Goal: Task Accomplishment & Management: Complete application form

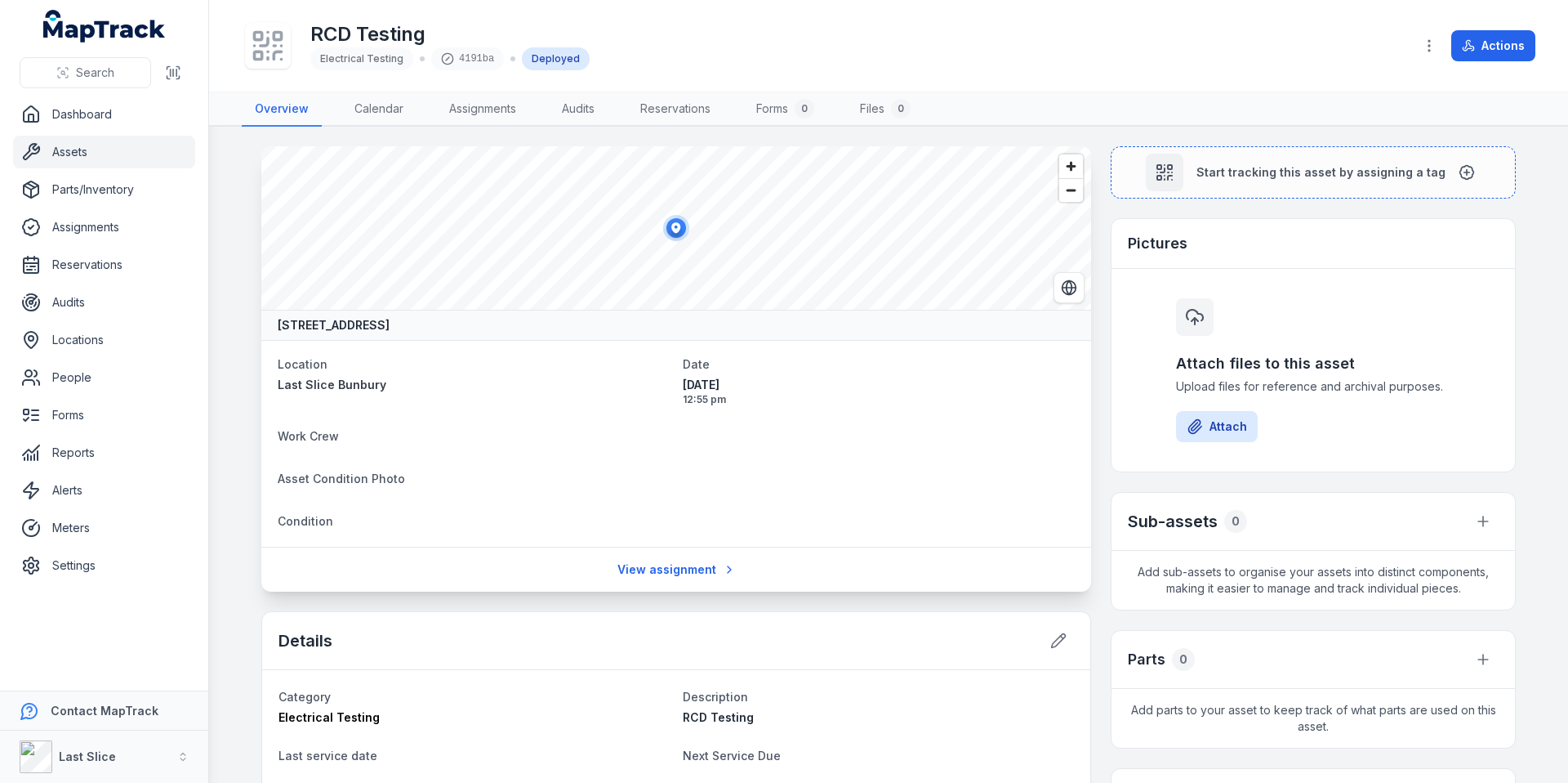
scroll to position [171, 0]
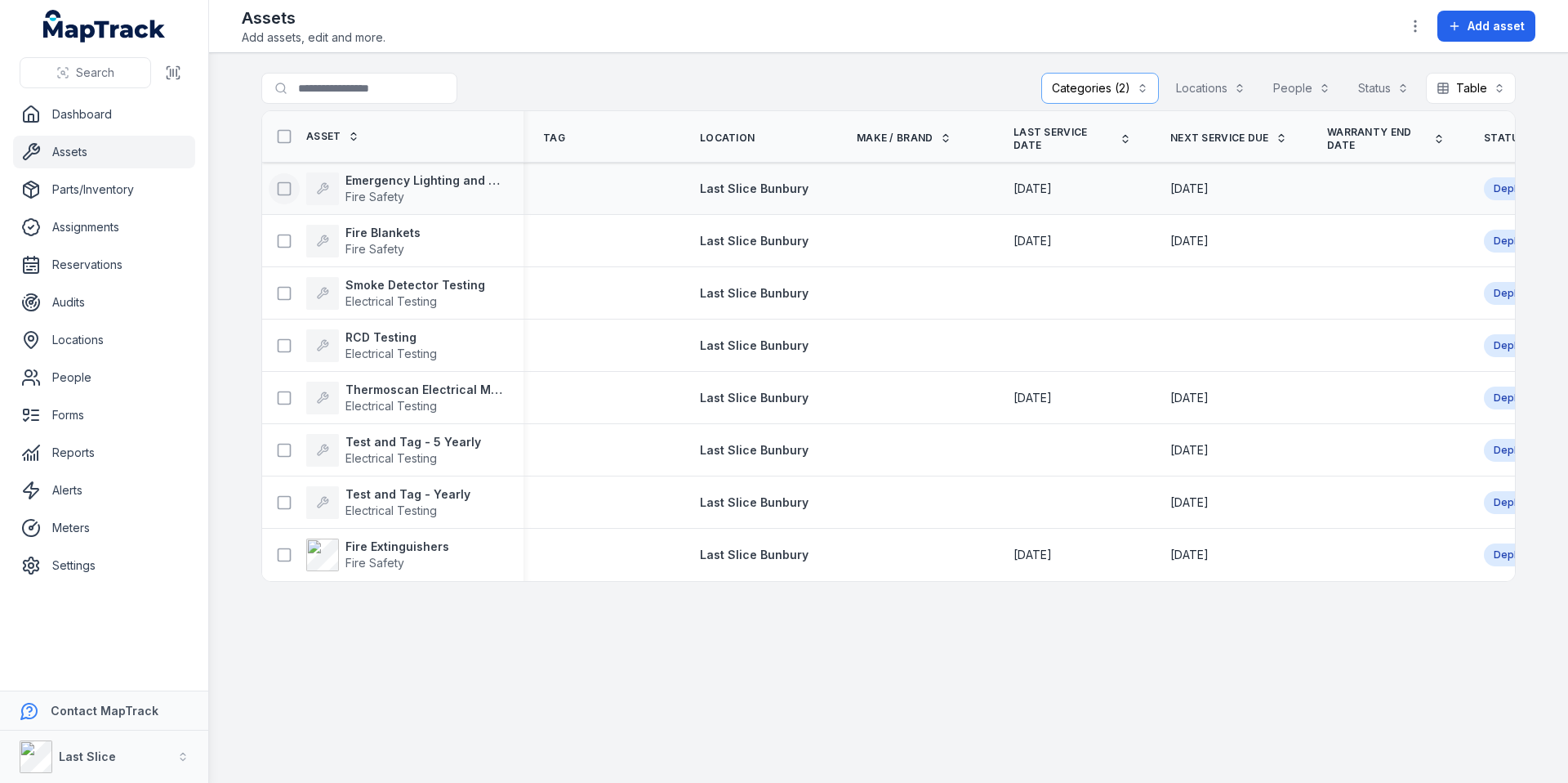
click at [279, 189] on icon at bounding box center [284, 188] width 17 height 17
click at [954, 738] on icon "button" at bounding box center [958, 743] width 17 height 17
click at [956, 743] on icon "button" at bounding box center [958, 744] width 8 height 4
click at [888, 742] on button "button" at bounding box center [886, 744] width 54 height 31
drag, startPoint x: 897, startPoint y: 743, endPoint x: 813, endPoint y: 671, distance: 110.6
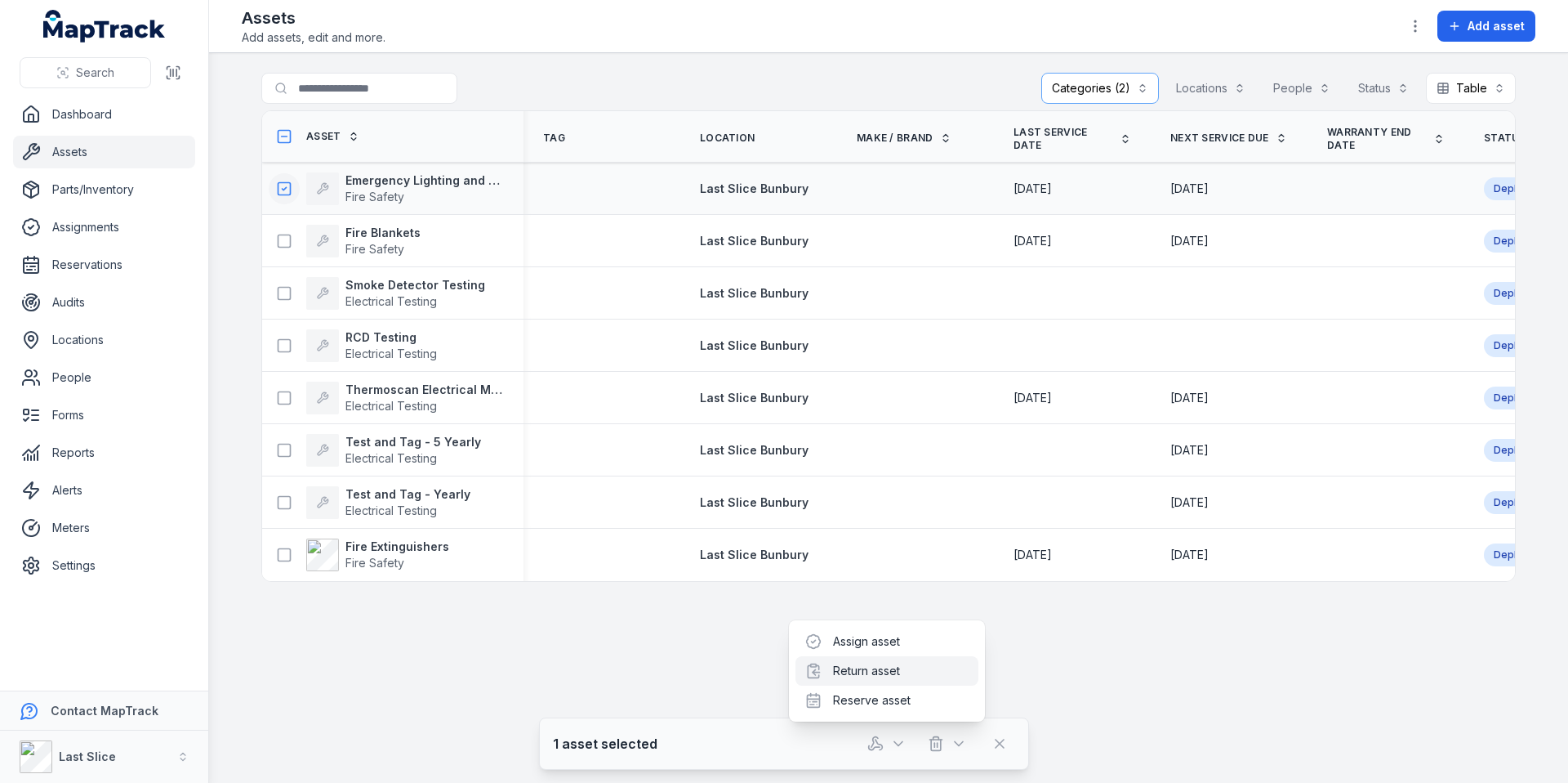
click at [897, 744] on icon "button" at bounding box center [898, 744] width 8 height 4
drag, startPoint x: 281, startPoint y: 194, endPoint x: 399, endPoint y: 187, distance: 118.2
click at [281, 194] on rect at bounding box center [284, 188] width 13 height 13
click at [414, 185] on strong "Emergency Lighting and Signage" at bounding box center [424, 181] width 158 height 17
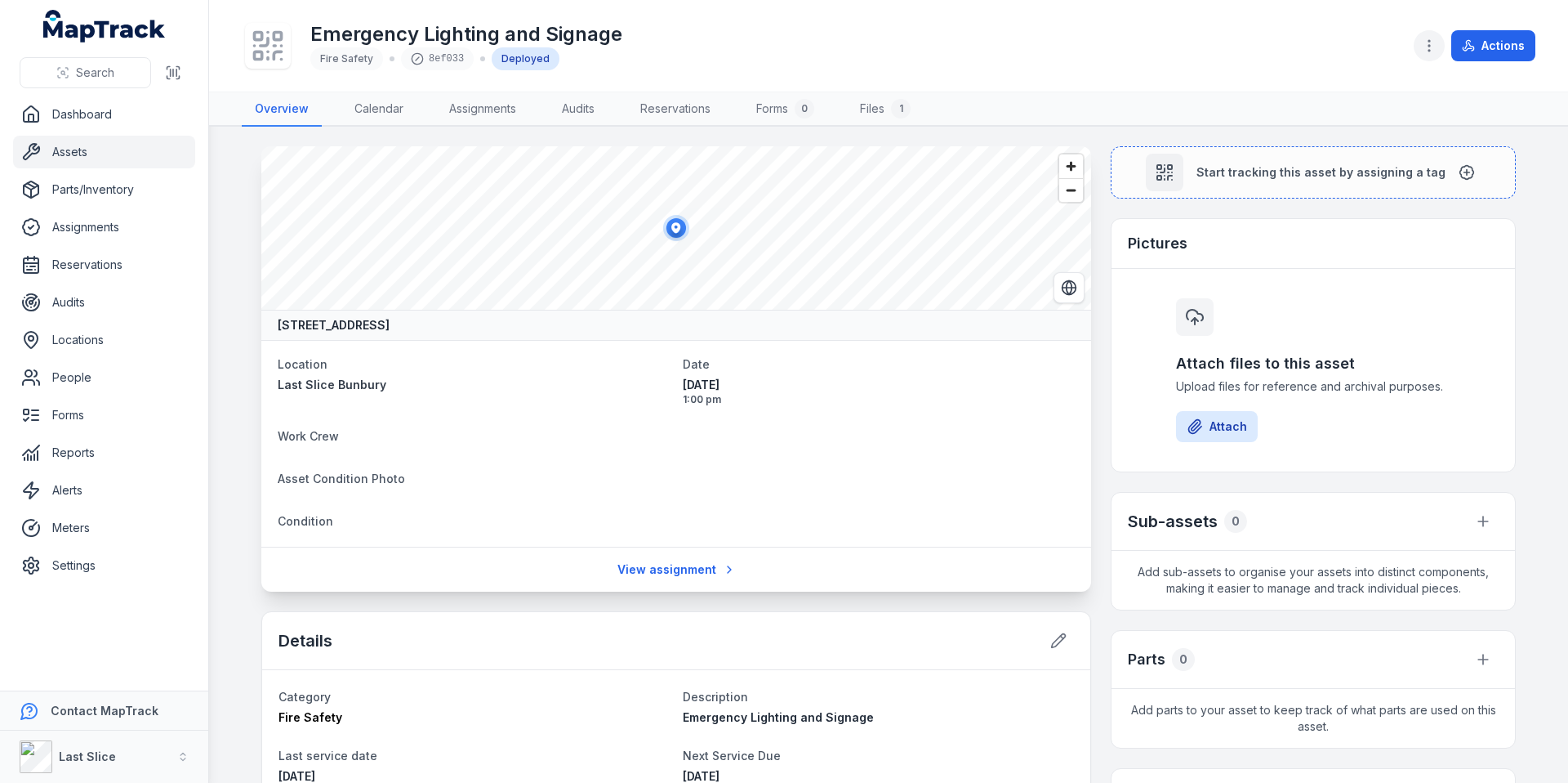
click at [1429, 50] on circle "button" at bounding box center [1428, 51] width 2 height 2
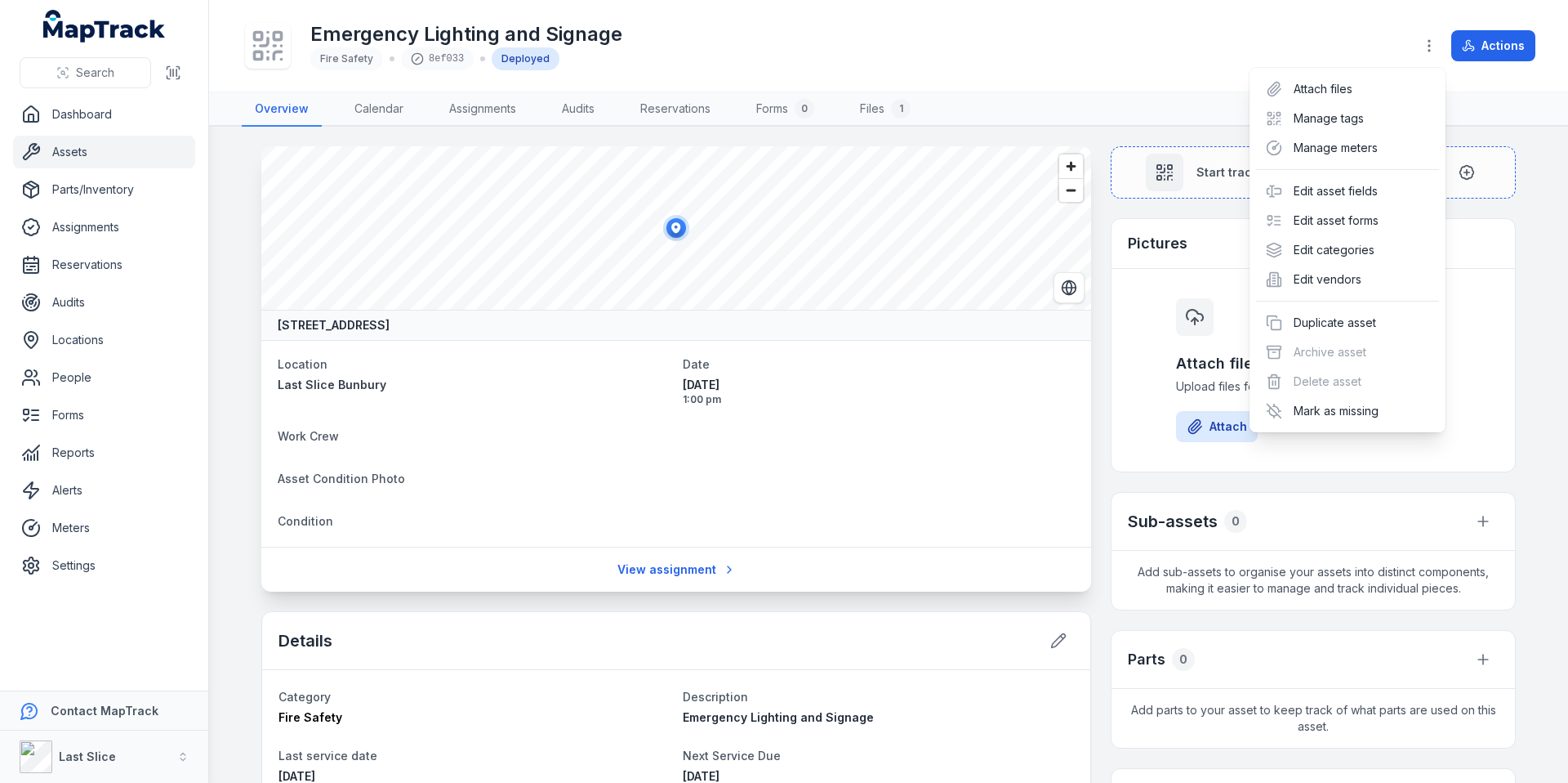
click at [904, 58] on div "Emergency Lighting and Signage Fire Safety 8ef033 Deployed Actions" at bounding box center [888, 46] width 1293 height 78
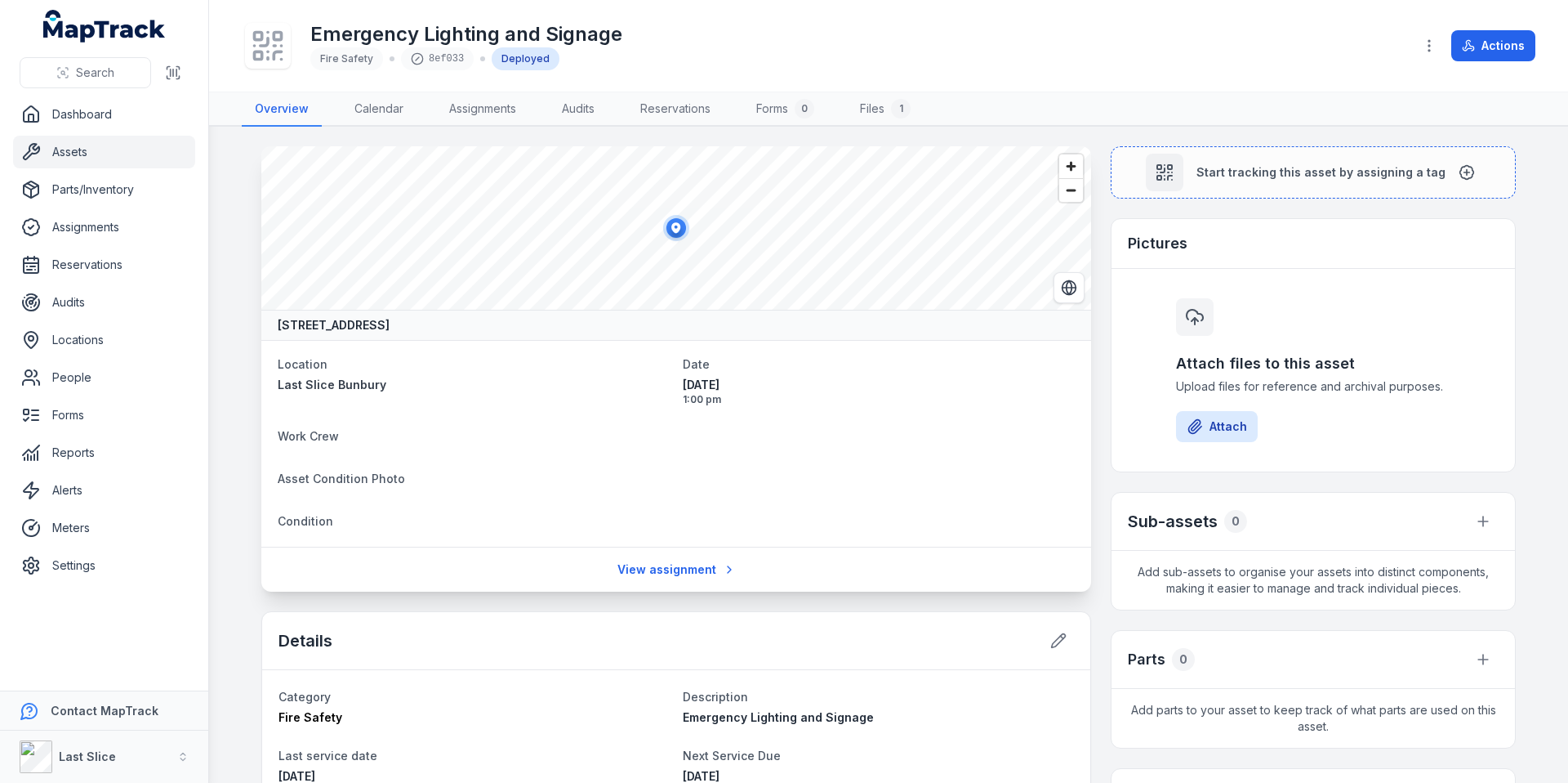
click at [129, 152] on link "Assets" at bounding box center [103, 151] width 182 height 32
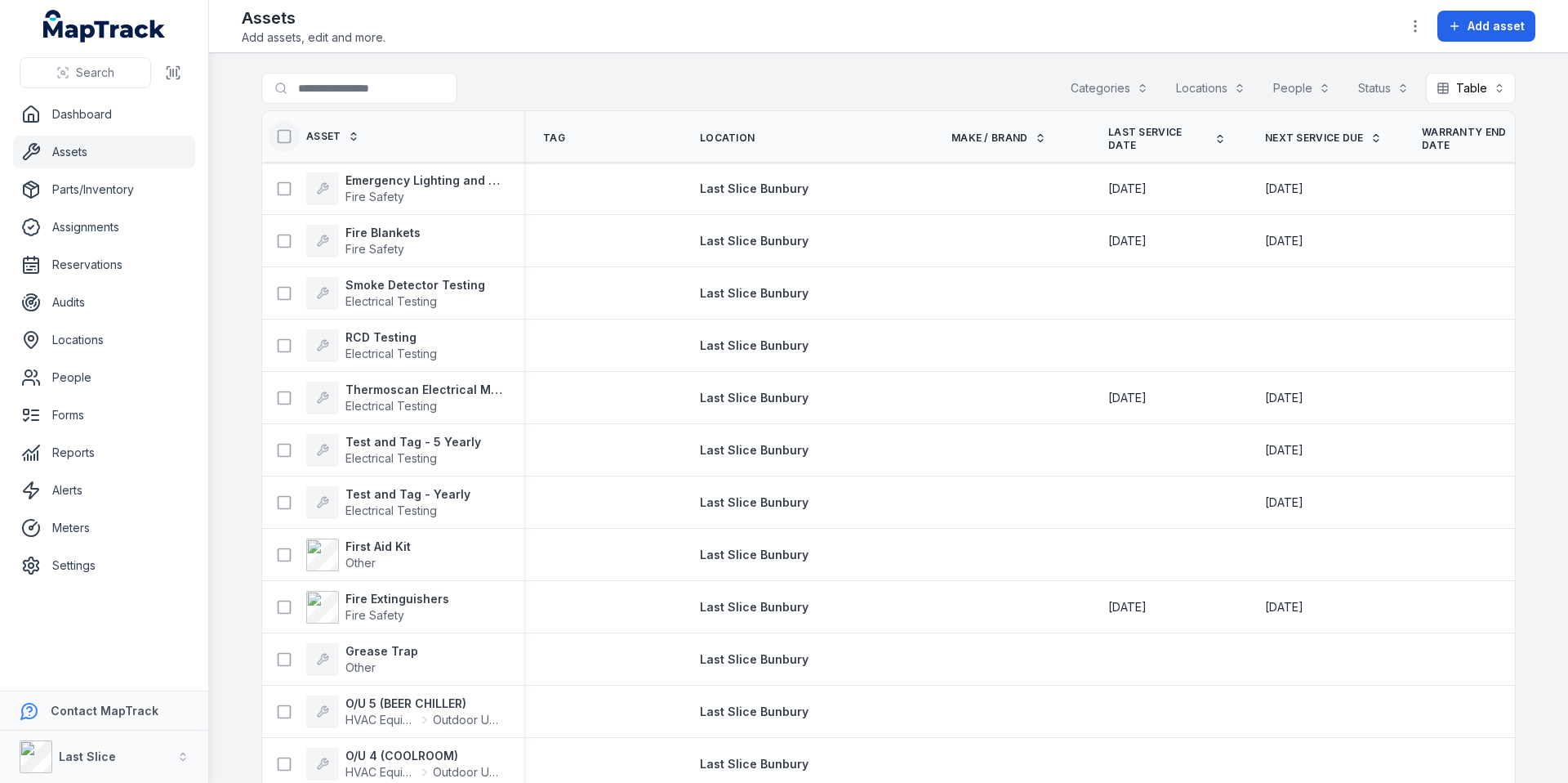
click at [279, 147] on button at bounding box center [284, 137] width 31 height 31
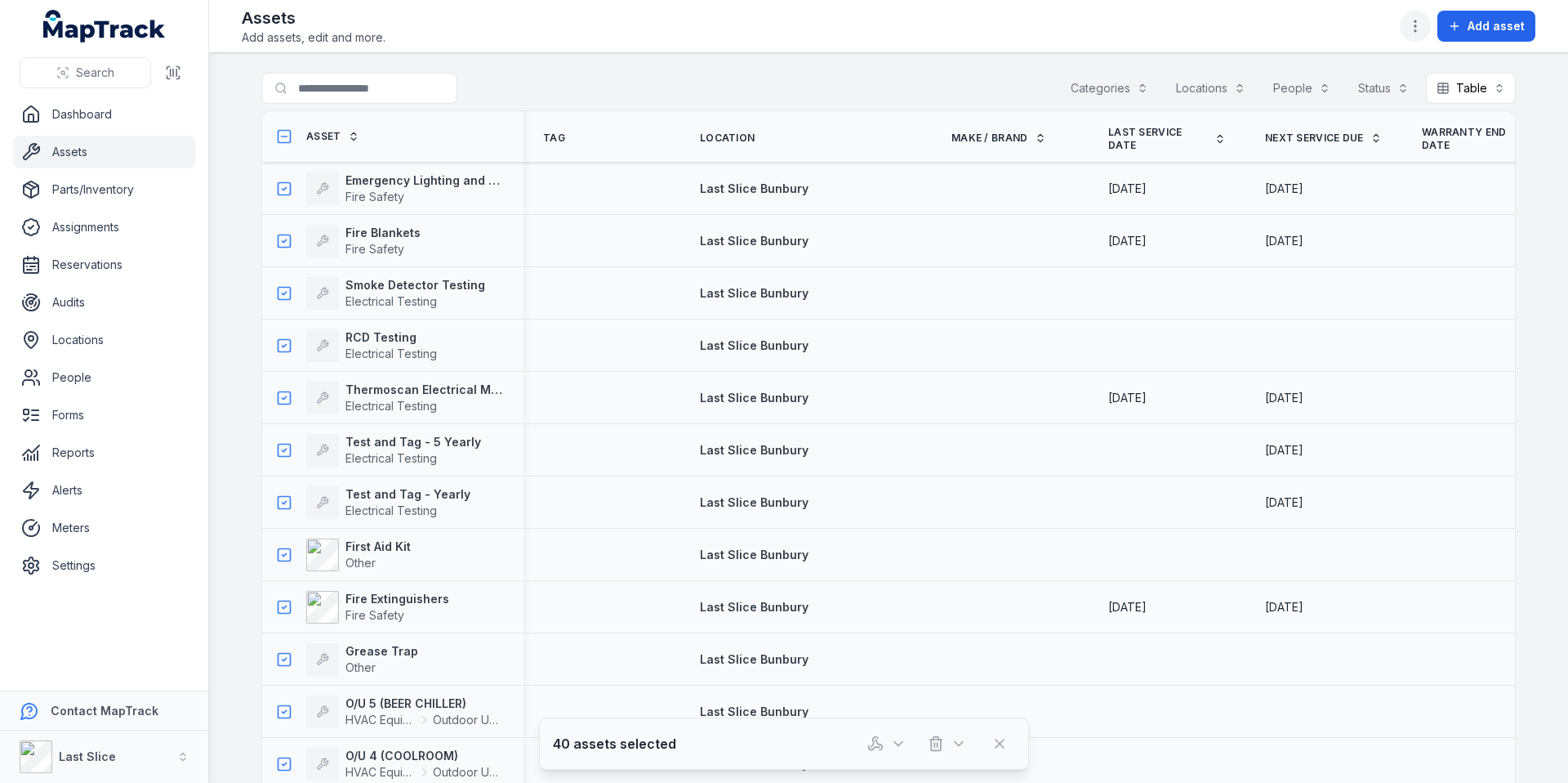
click at [1422, 22] on icon "button" at bounding box center [1415, 25] width 17 height 17
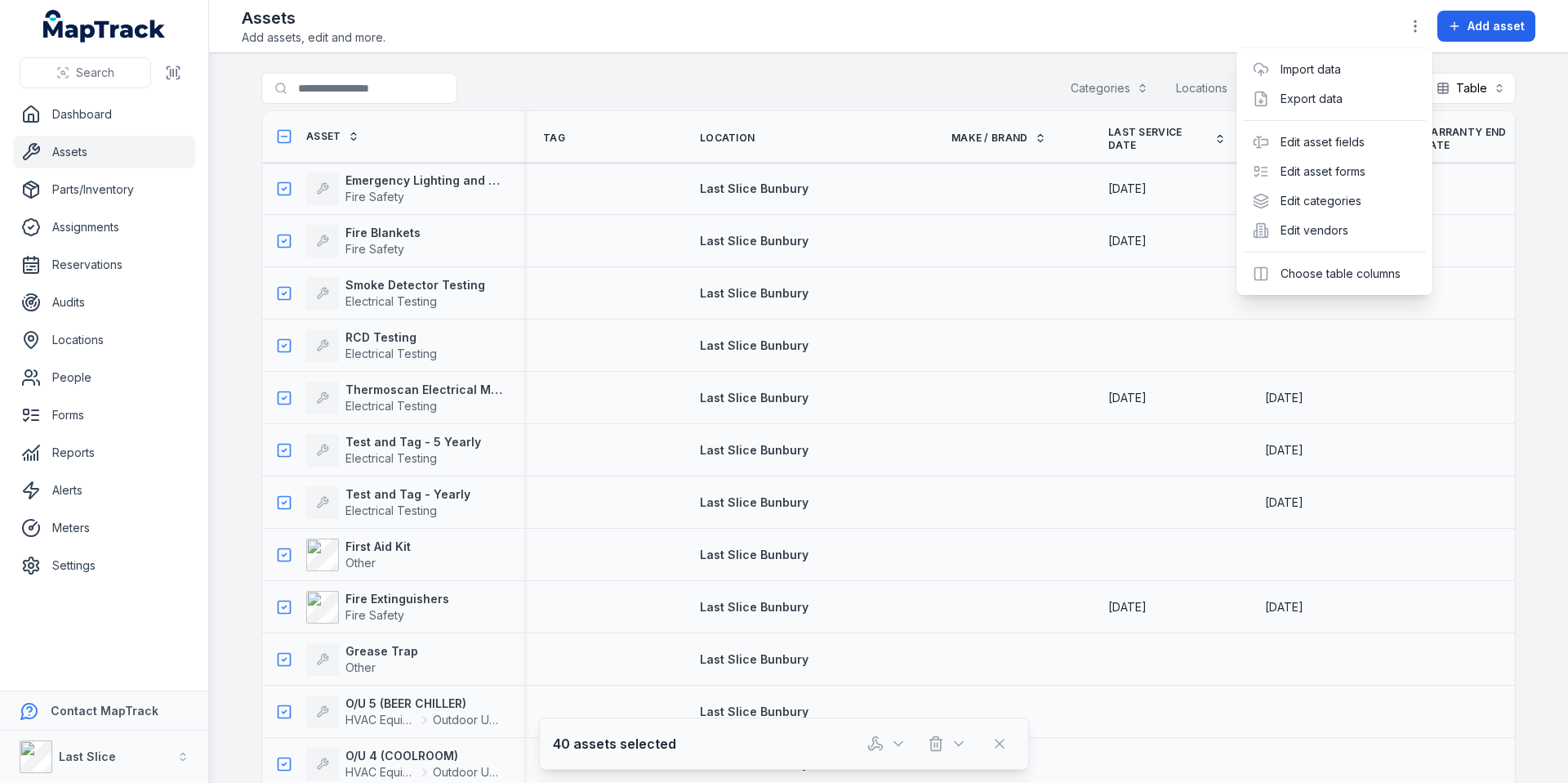
click at [1073, 31] on div "Assets Add assets, edit and more. Add asset" at bounding box center [888, 26] width 1293 height 39
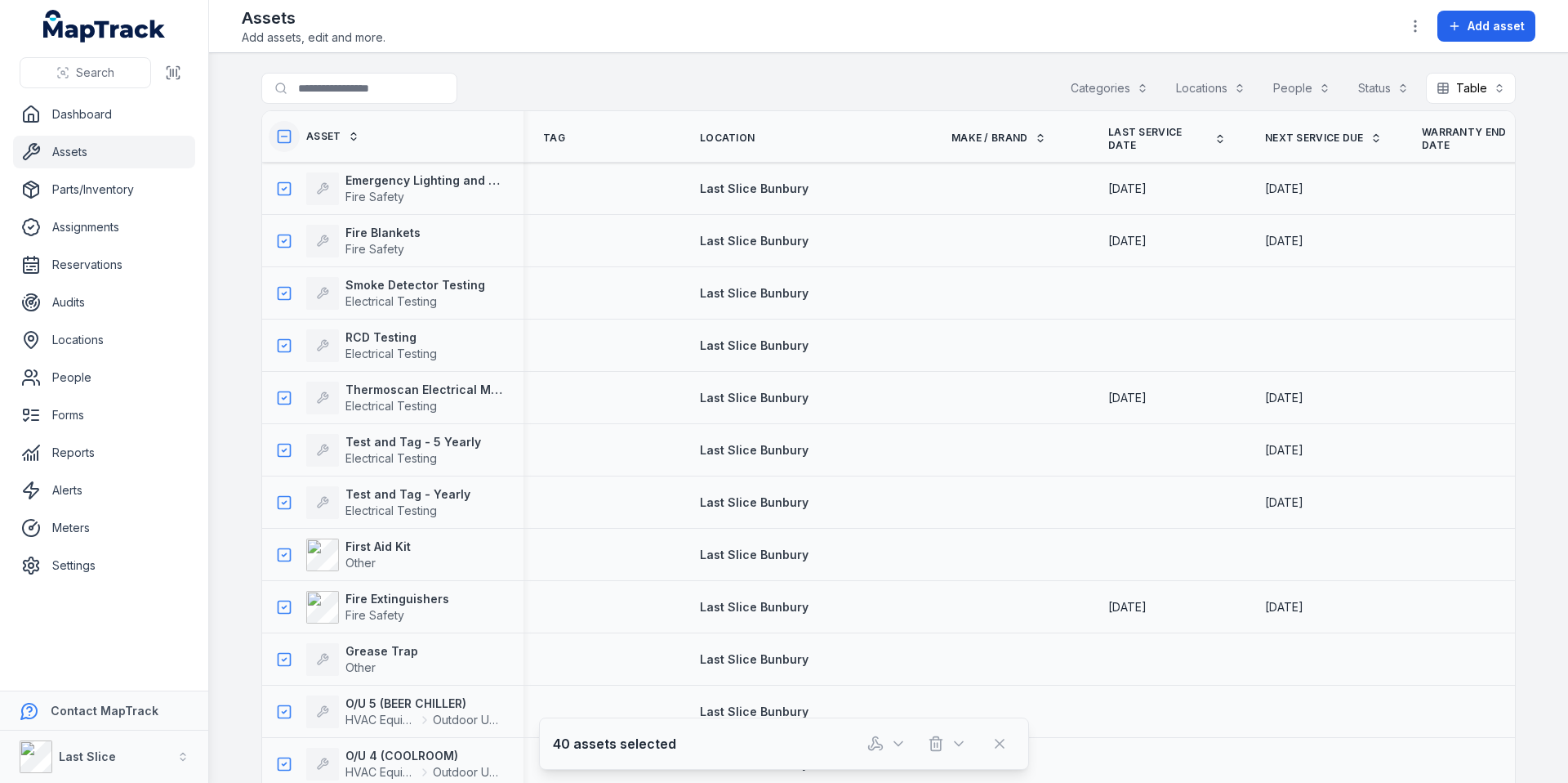
click at [278, 132] on icon at bounding box center [284, 136] width 17 height 17
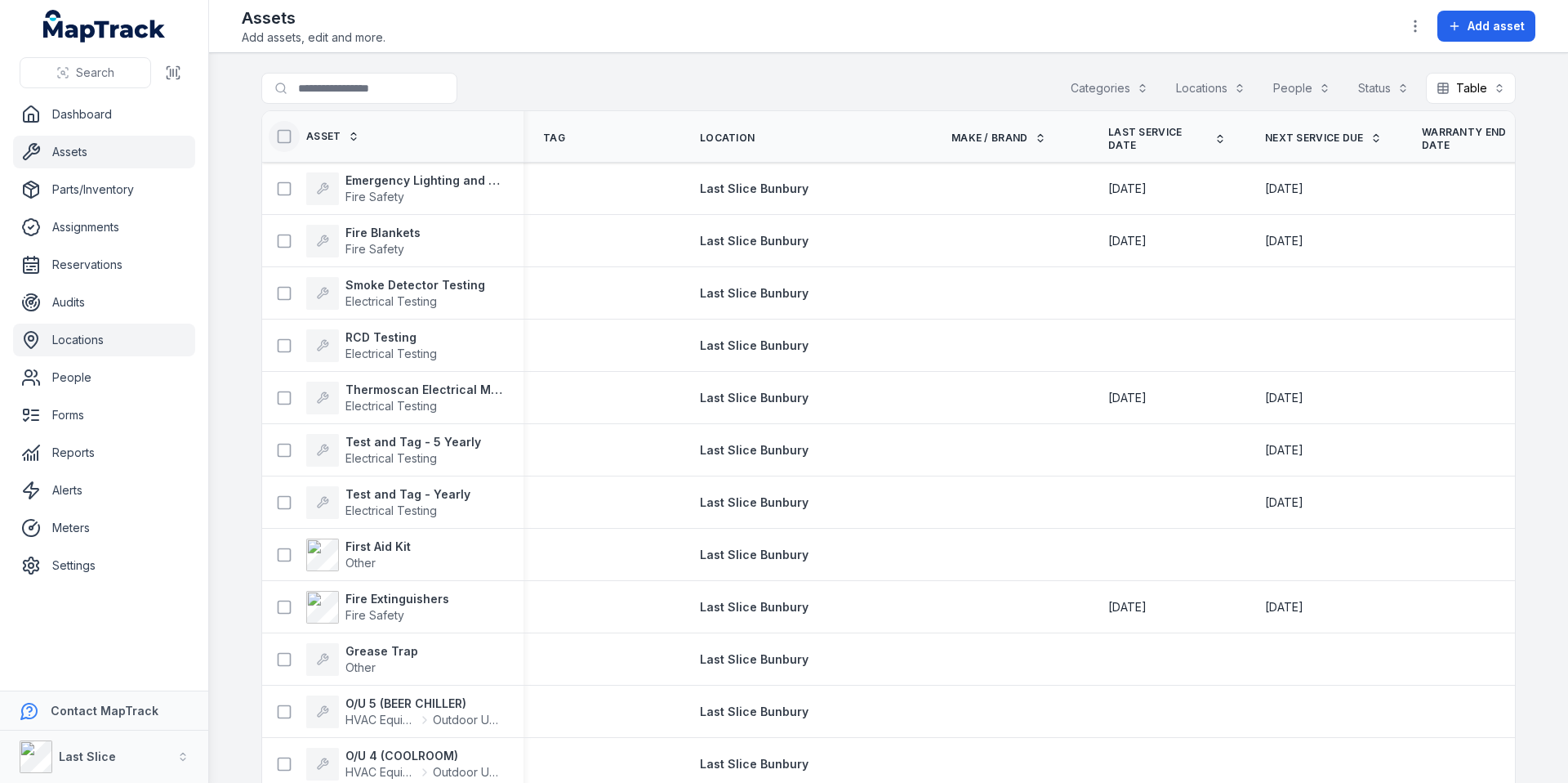
click at [96, 344] on link "Locations" at bounding box center [103, 339] width 182 height 32
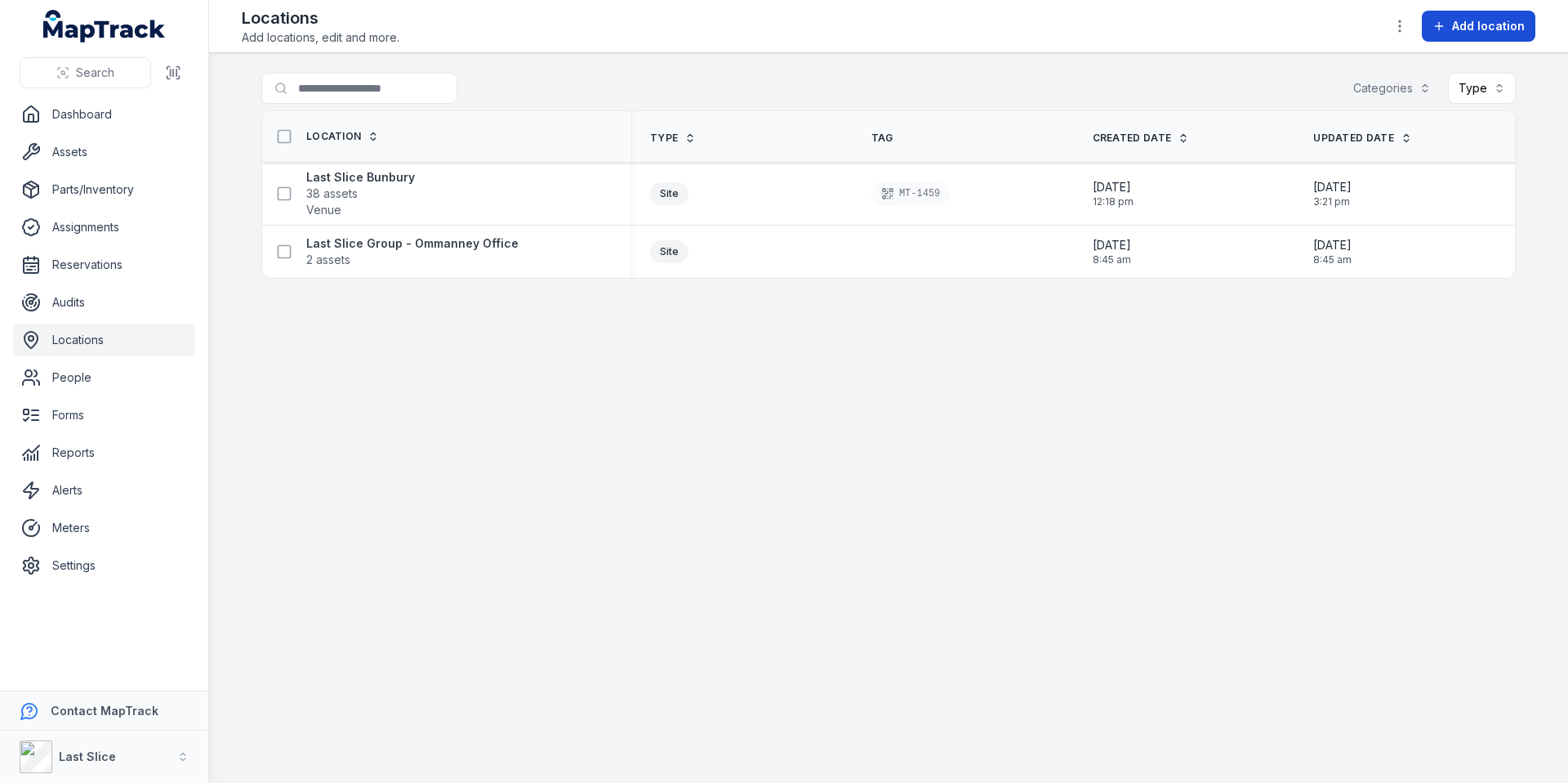
click at [1510, 41] on button "Add location" at bounding box center [1478, 26] width 113 height 31
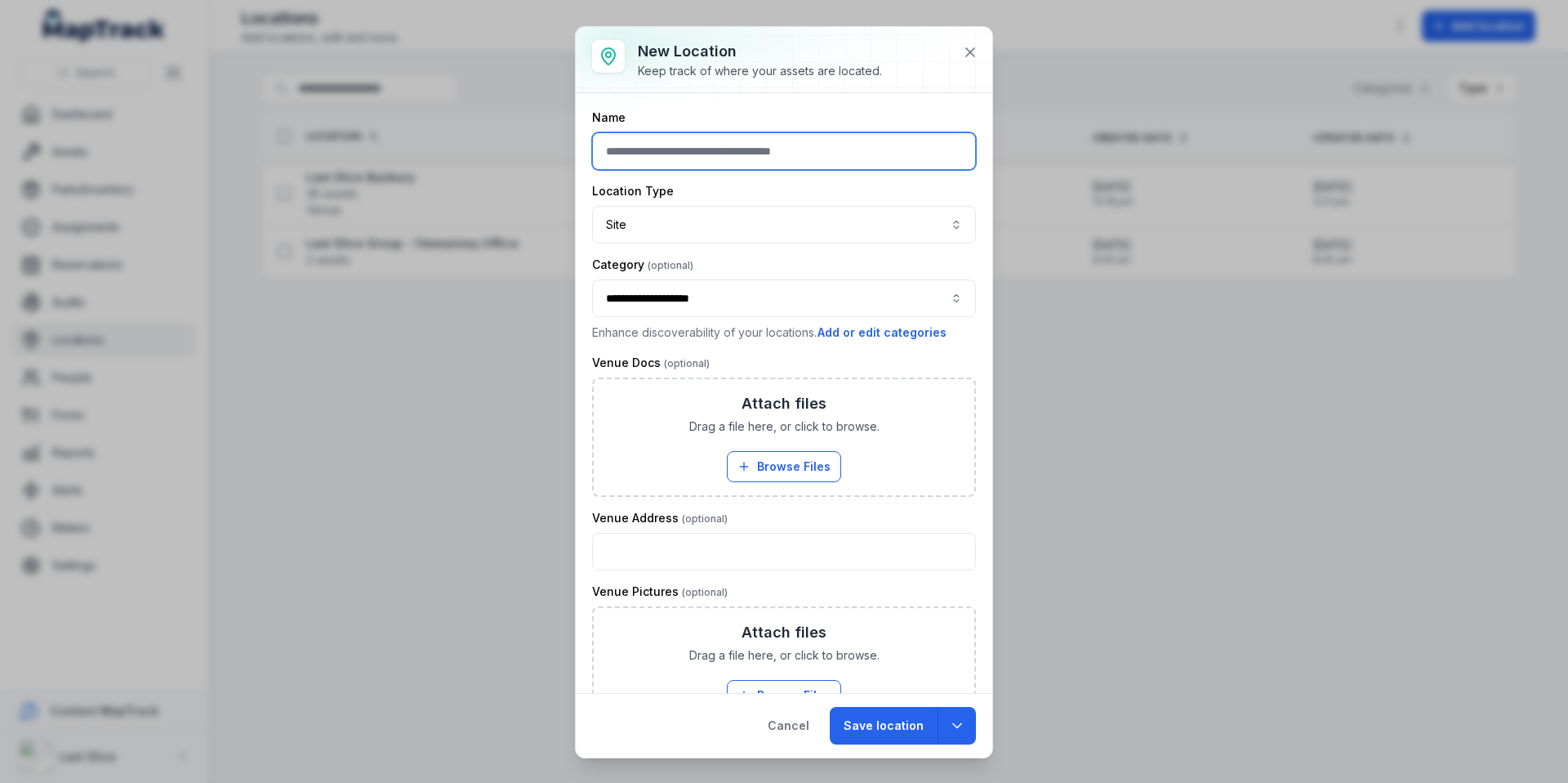
click at [757, 144] on input "text" at bounding box center [784, 151] width 383 height 37
type input "**********"
click at [707, 318] on div "**********" at bounding box center [784, 299] width 383 height 85
click at [713, 310] on div "**********" at bounding box center [784, 298] width 383 height 37
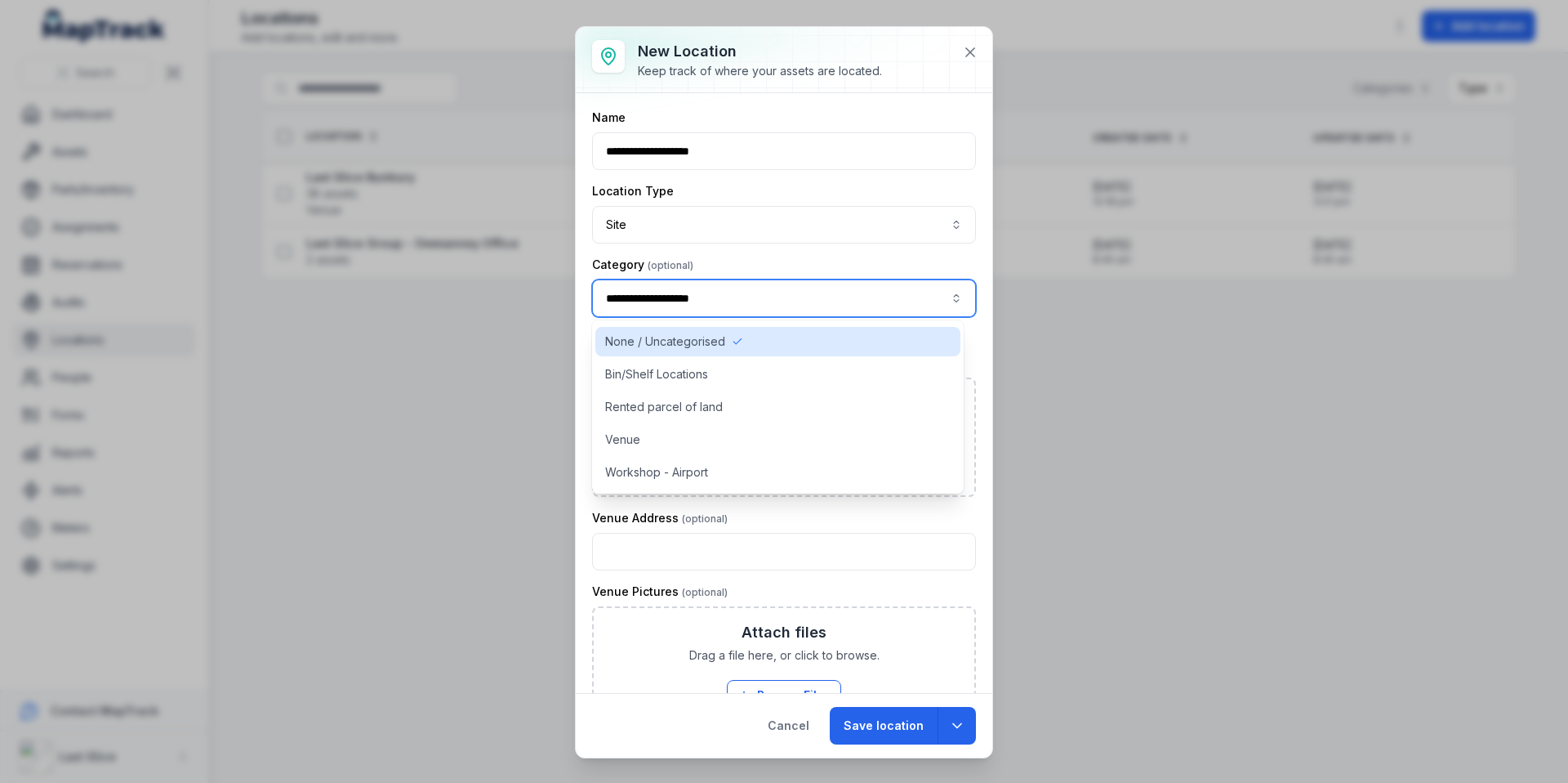
click at [716, 298] on div "**********" at bounding box center [784, 298] width 383 height 37
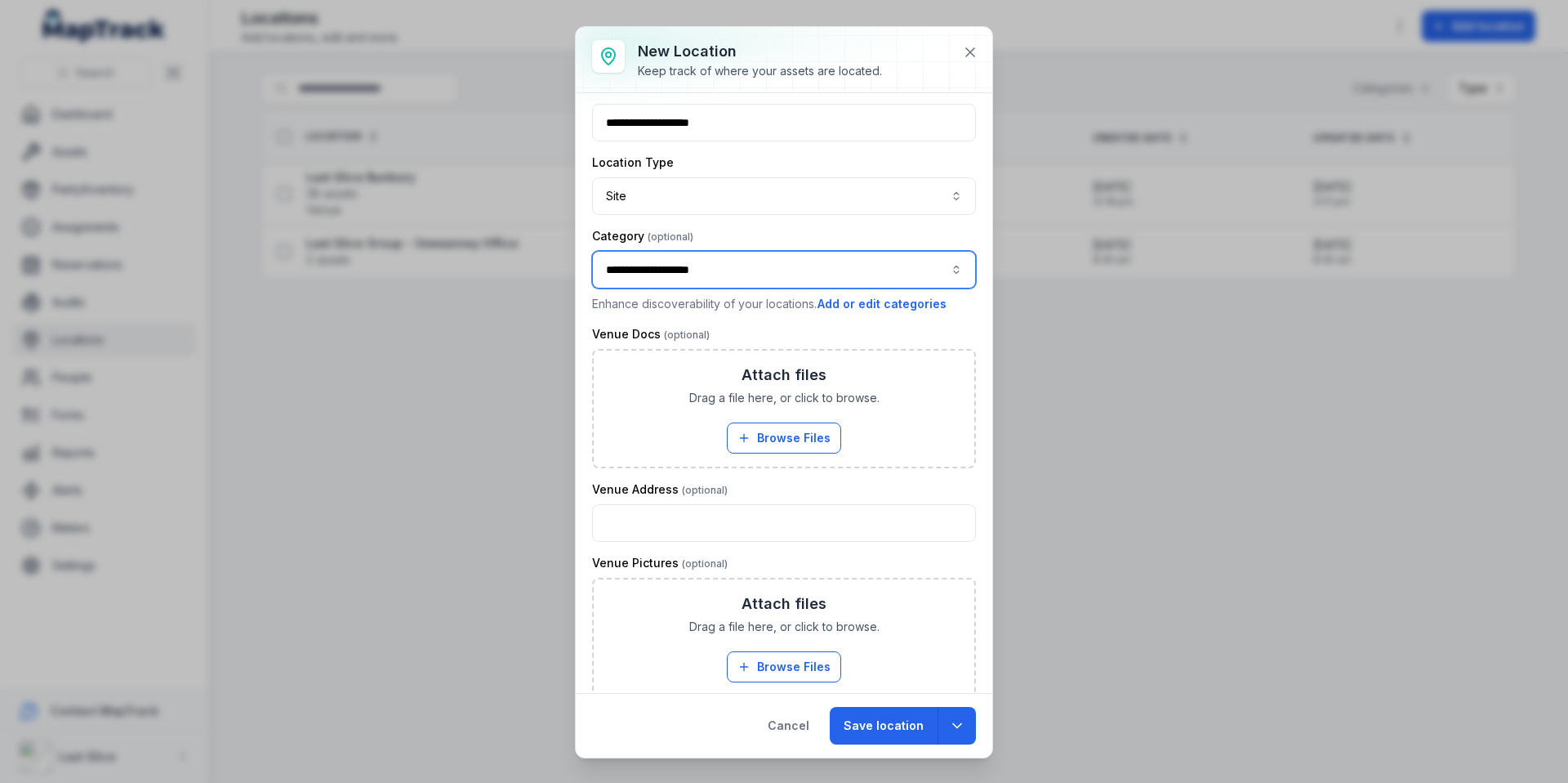
scroll to position [49, 0]
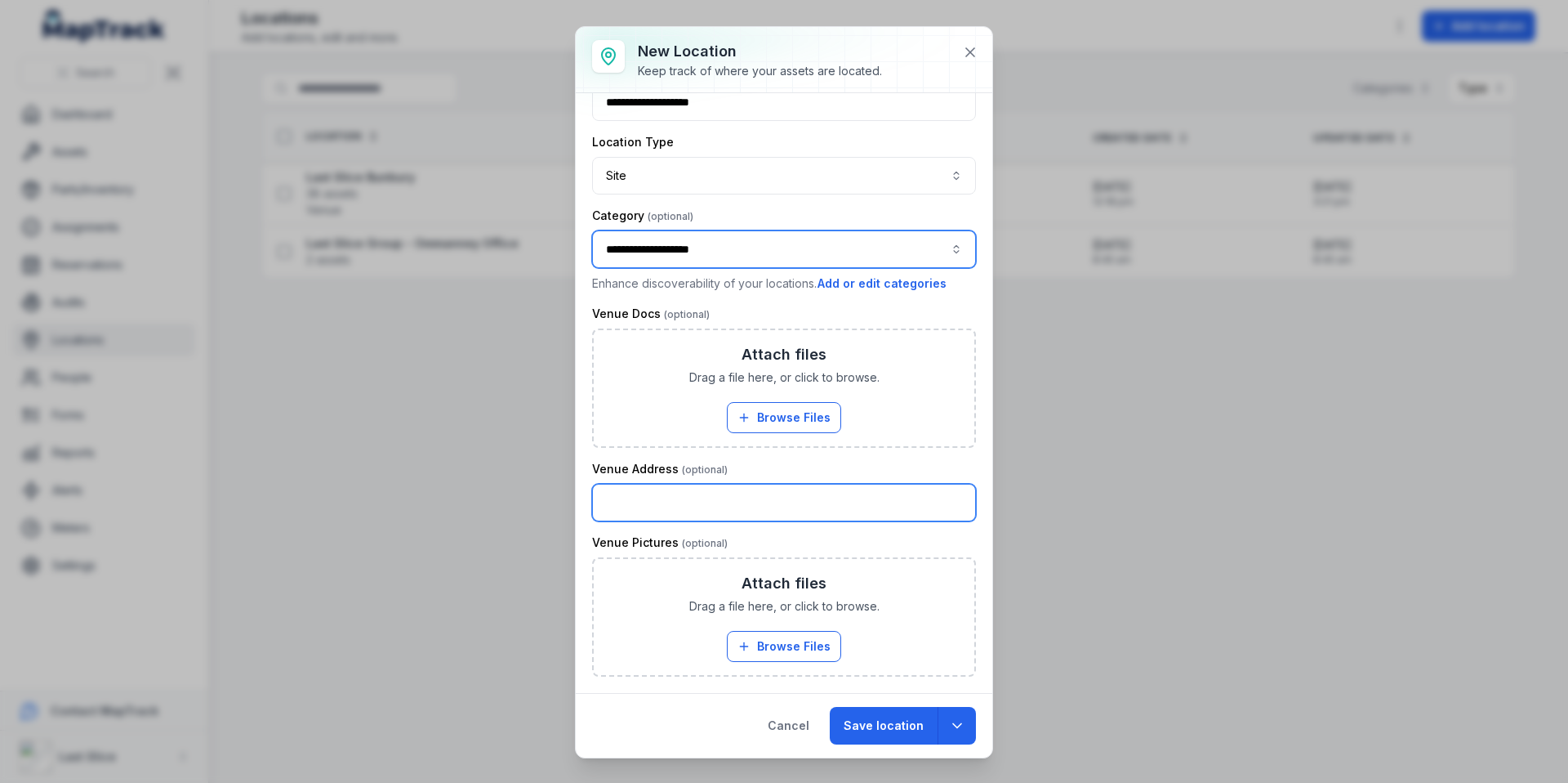
click at [649, 509] on input "text" at bounding box center [784, 502] width 383 height 37
drag, startPoint x: 749, startPoint y: 503, endPoint x: 541, endPoint y: 486, distance: 208.7
click at [541, 488] on div "**********" at bounding box center [784, 392] width 1568 height 783
click at [521, 484] on div "**********" at bounding box center [784, 392] width 1568 height 783
paste input "**********"
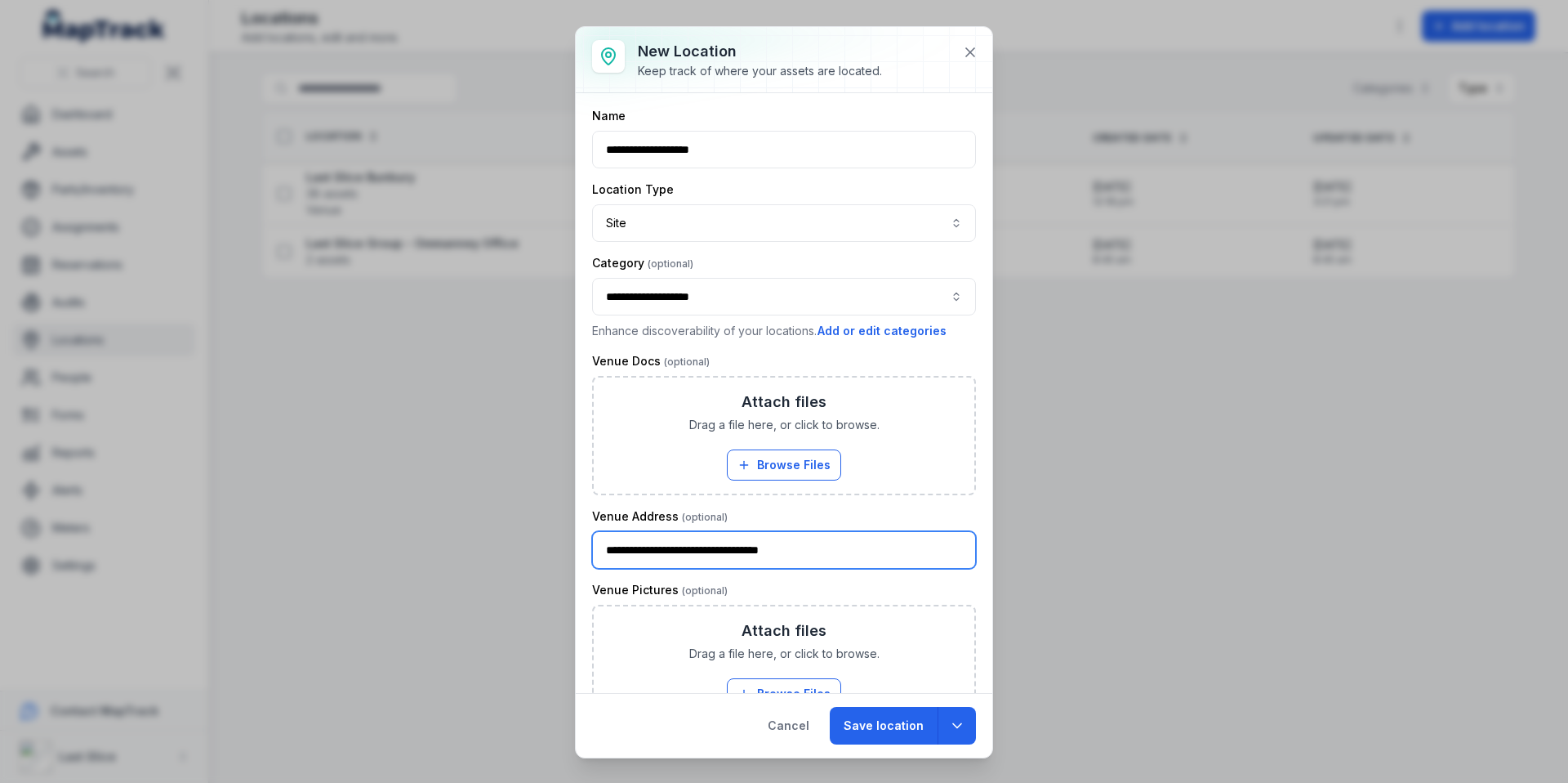
scroll to position [0, 0]
type input "**********"
click at [908, 728] on button "Save location" at bounding box center [883, 725] width 107 height 37
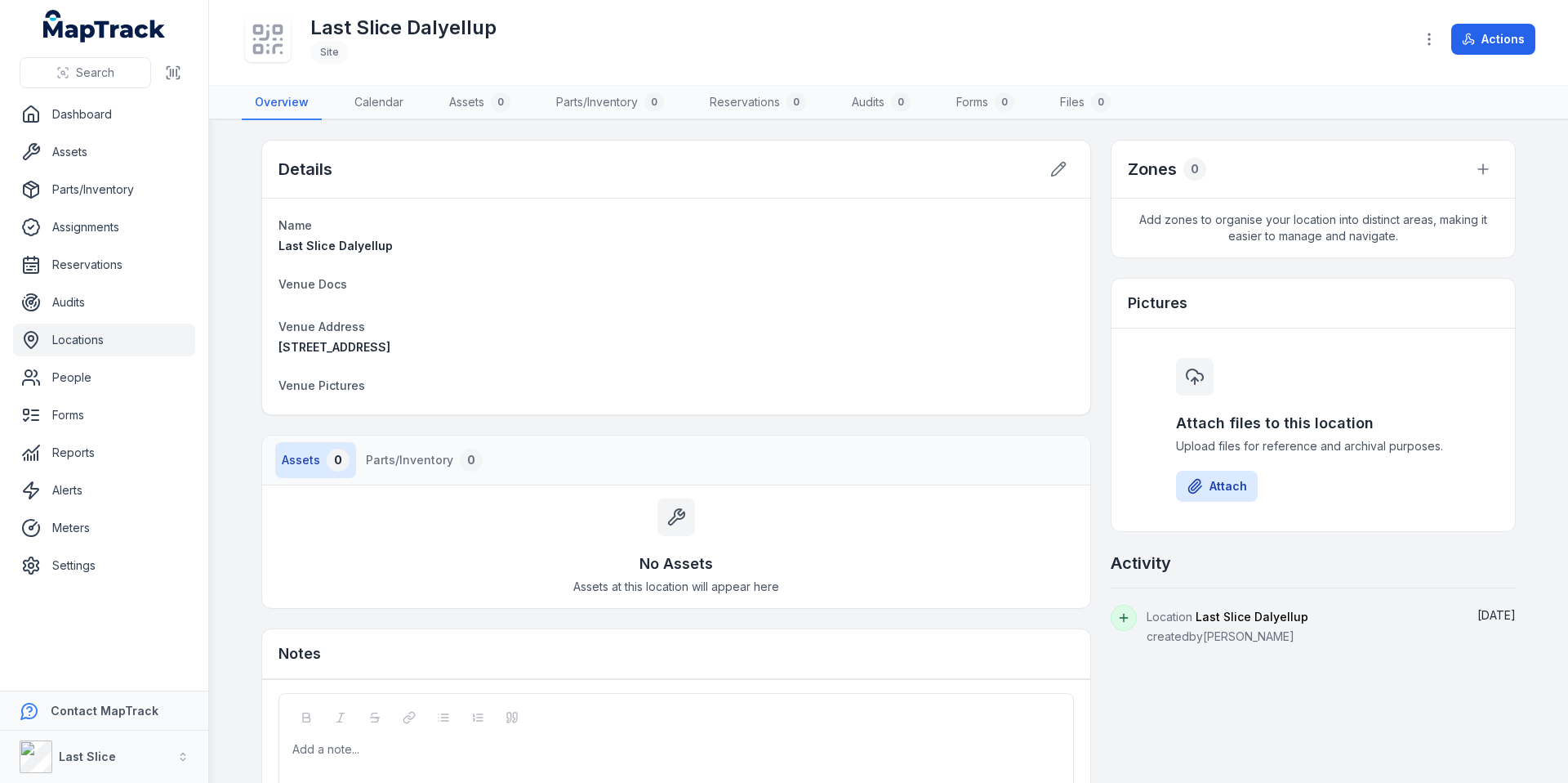
click at [60, 338] on link "Locations" at bounding box center [103, 339] width 182 height 32
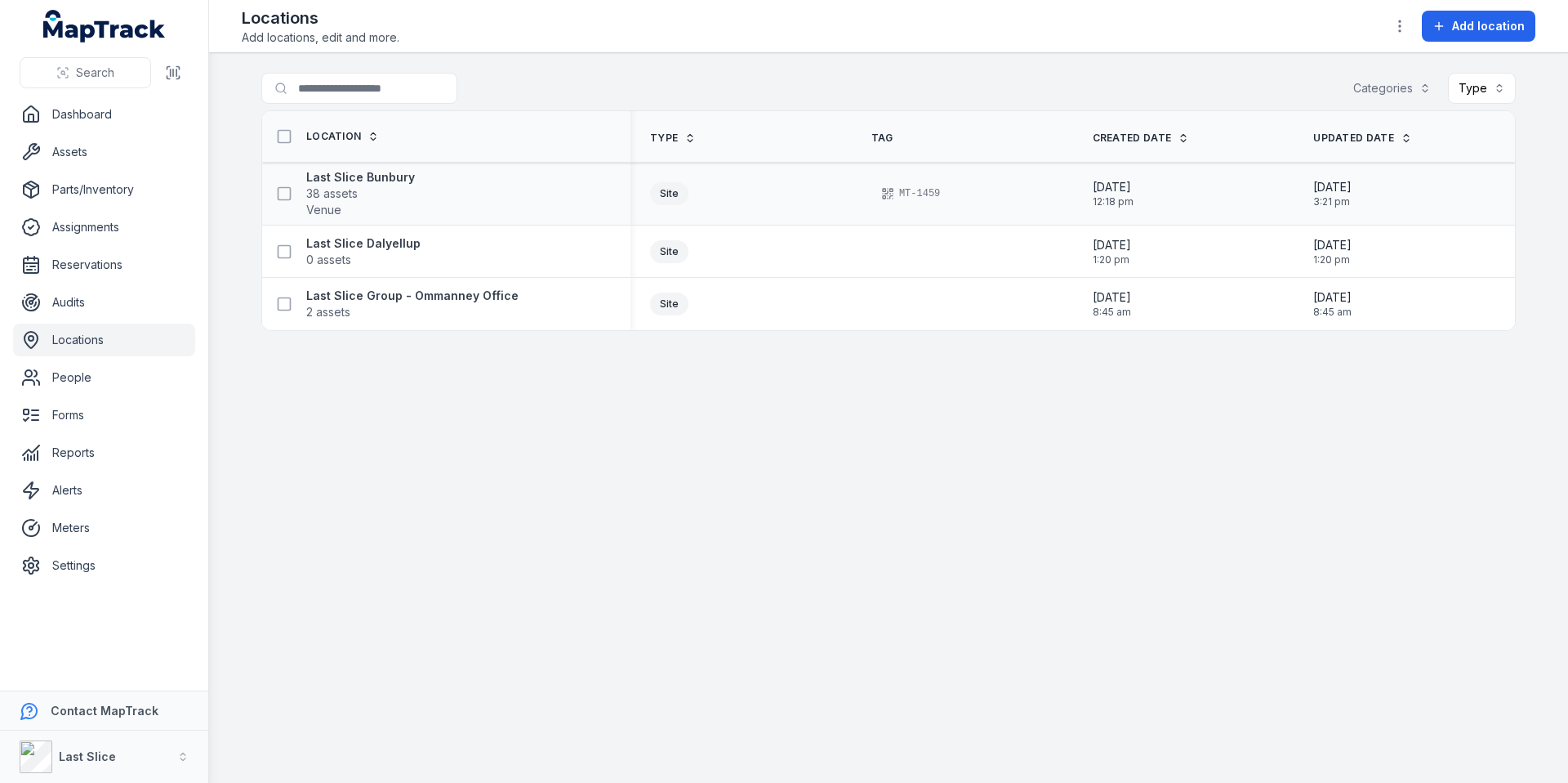
click at [928, 198] on div "MT-1459" at bounding box center [910, 193] width 78 height 22
click at [396, 183] on strong "Last Slice Bunbury" at bounding box center [360, 177] width 108 height 17
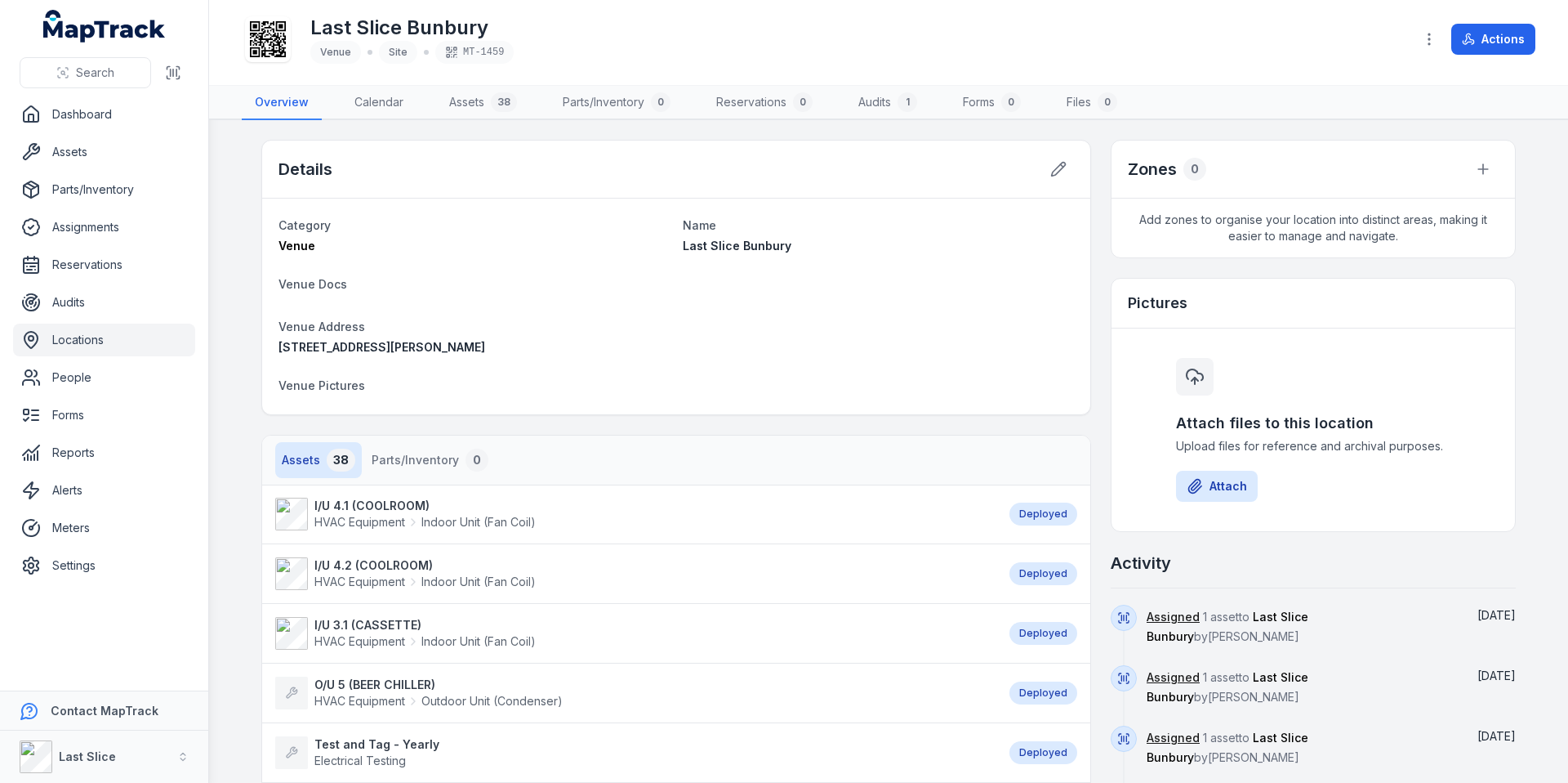
click at [472, 55] on div "MT-1459" at bounding box center [474, 52] width 78 height 22
click at [1422, 27] on button "button" at bounding box center [1428, 39] width 31 height 31
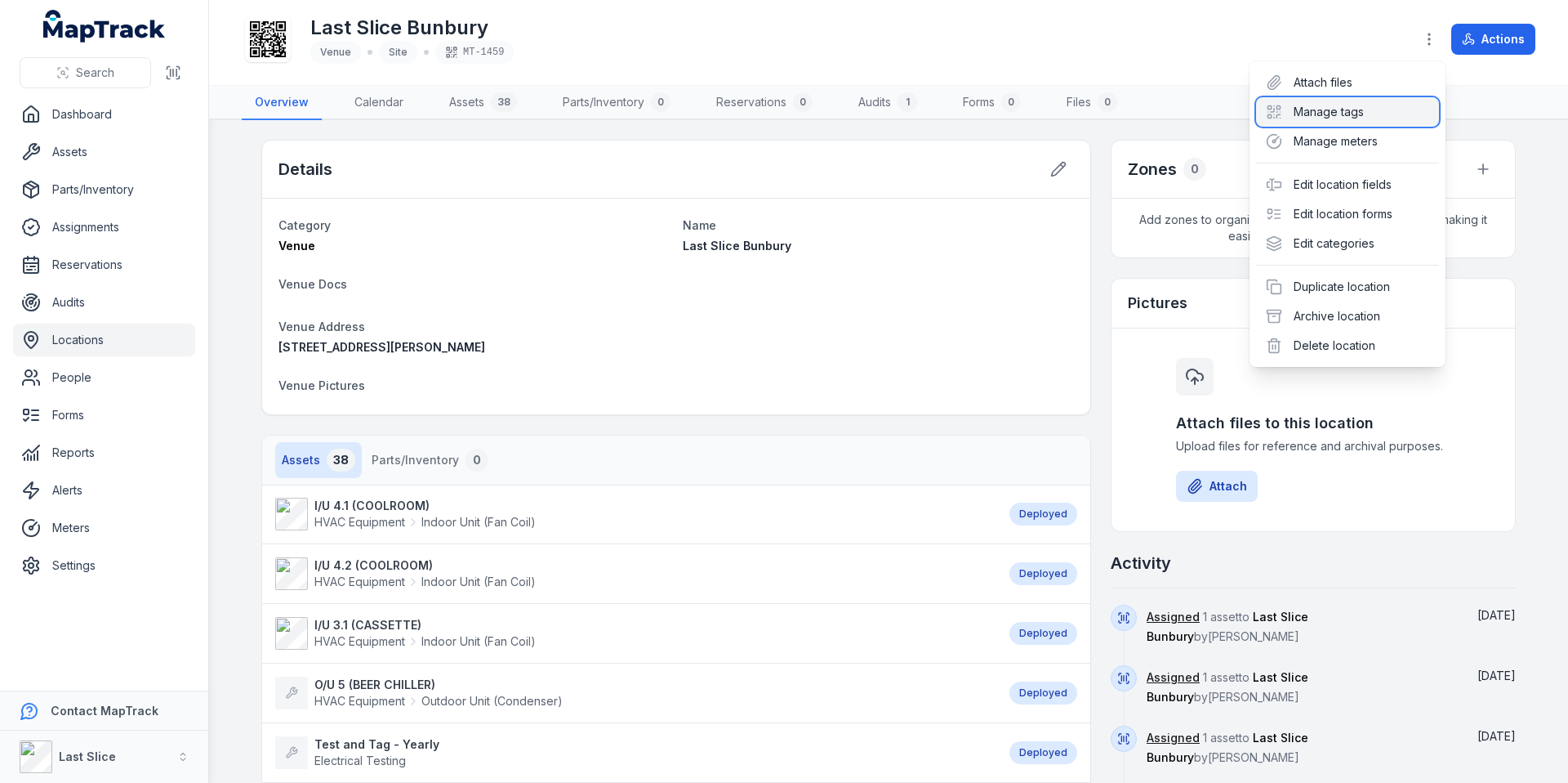
click at [1395, 107] on div "Manage tags" at bounding box center [1347, 112] width 182 height 29
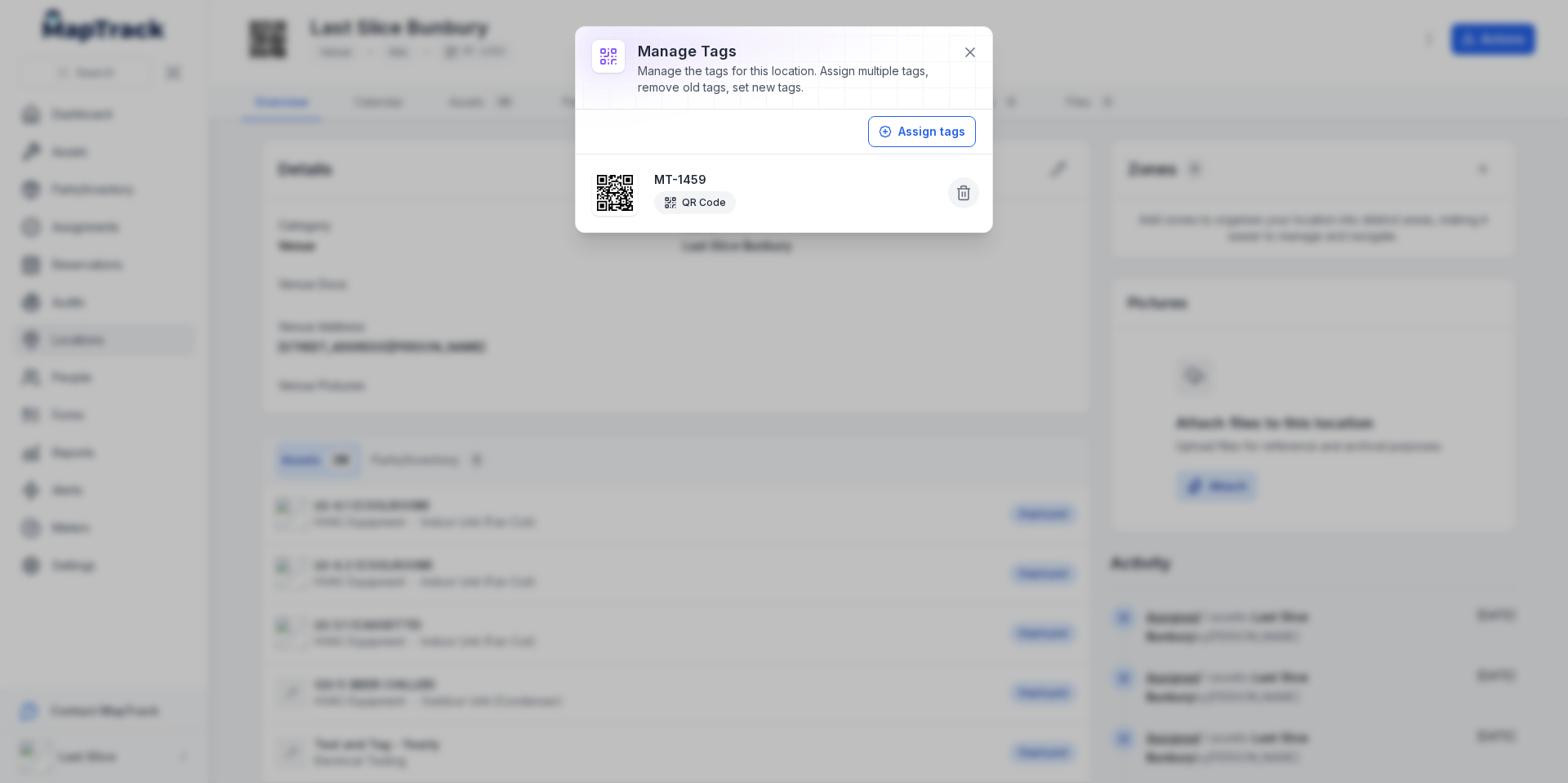
click at [963, 201] on button at bounding box center [963, 193] width 31 height 31
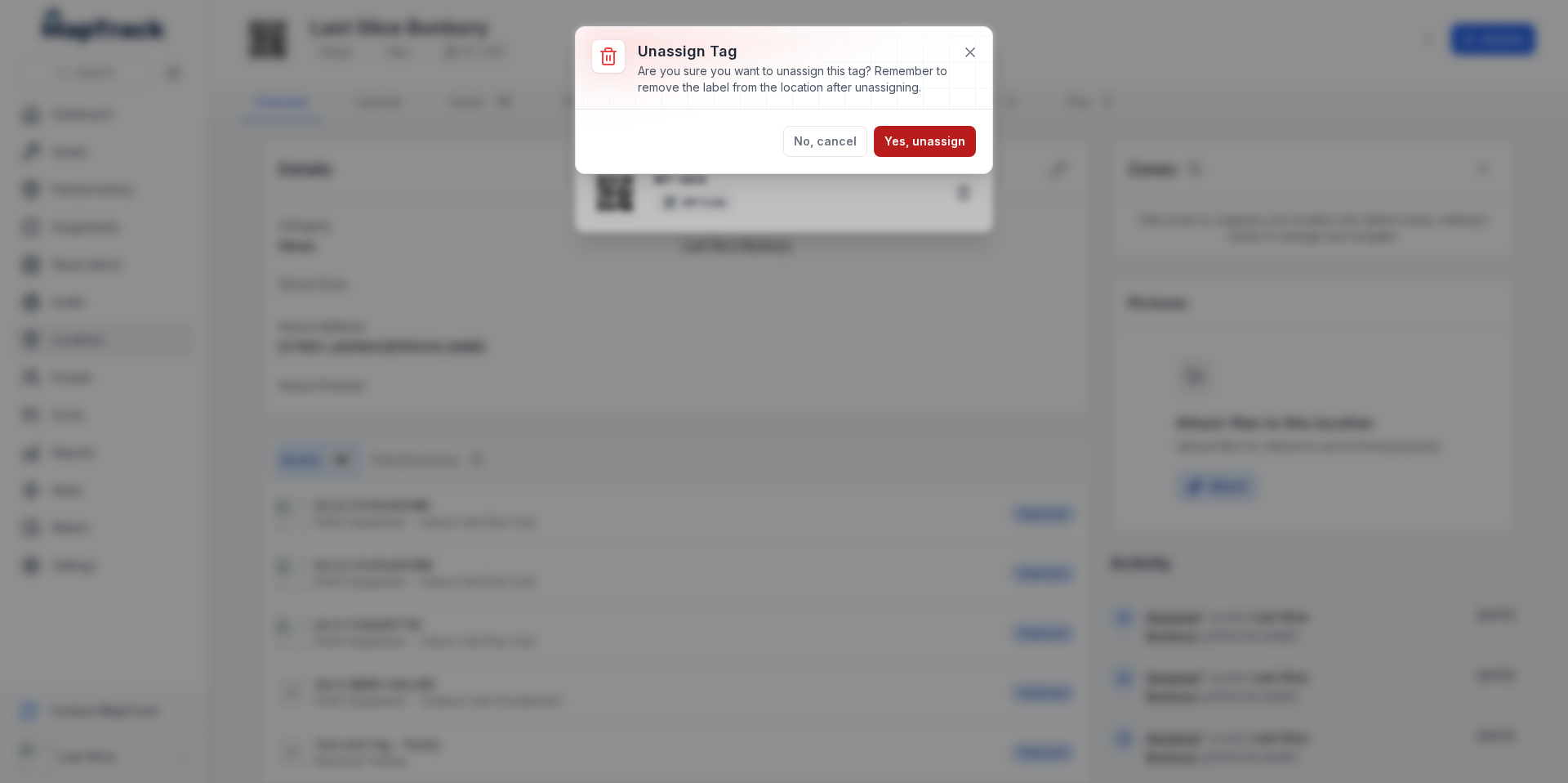
click at [947, 143] on button "Yes, unassign" at bounding box center [924, 142] width 102 height 31
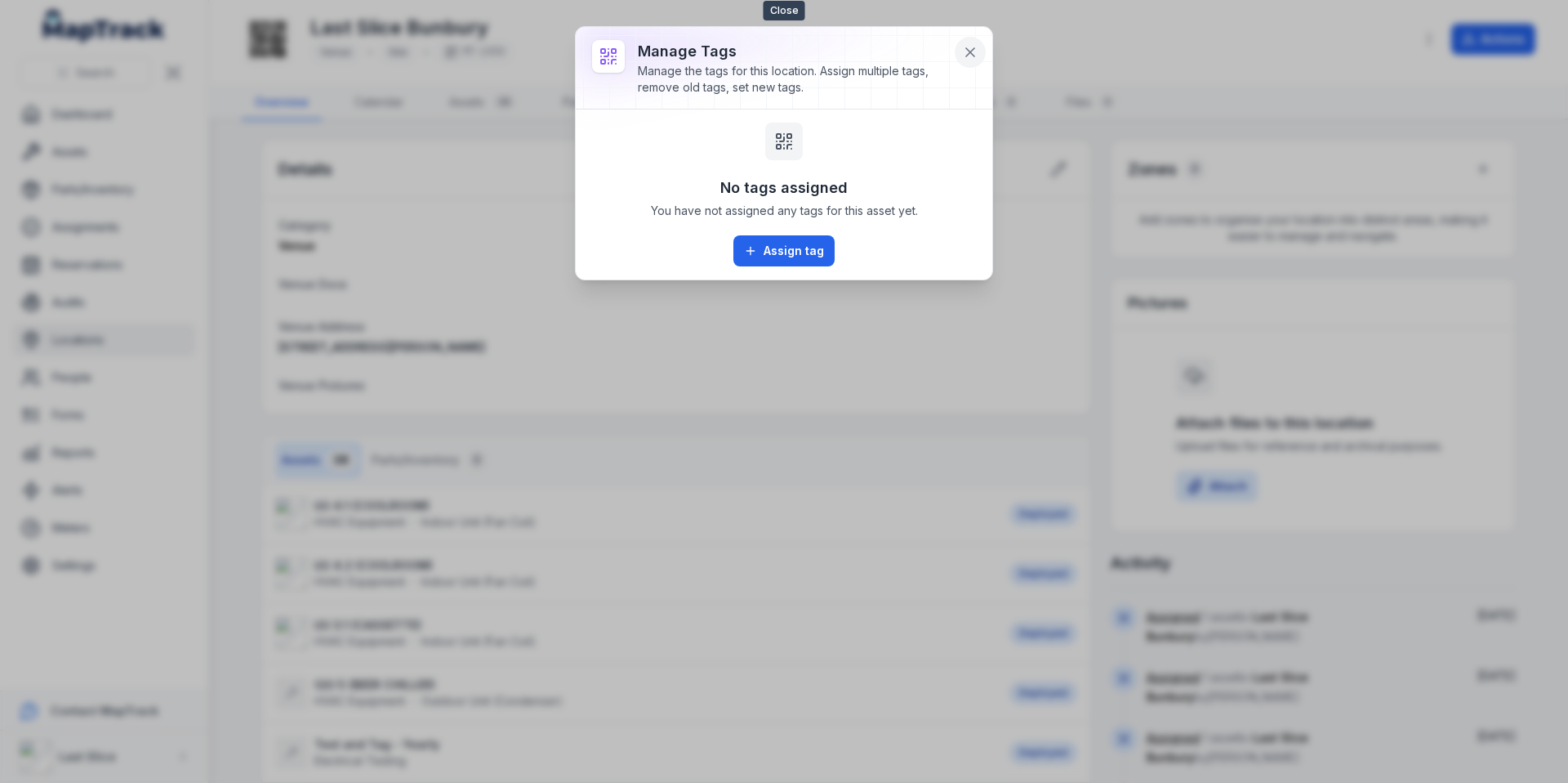
click at [963, 51] on icon at bounding box center [970, 52] width 17 height 17
